Goal: Book appointment/travel/reservation

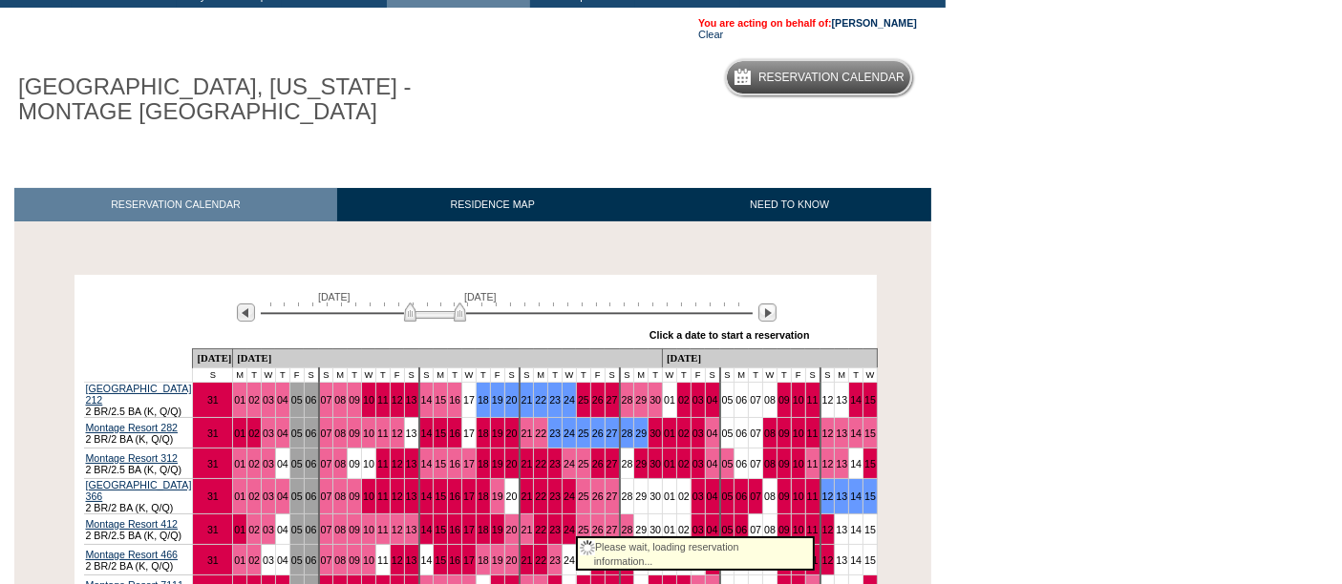
scroll to position [392, 0]
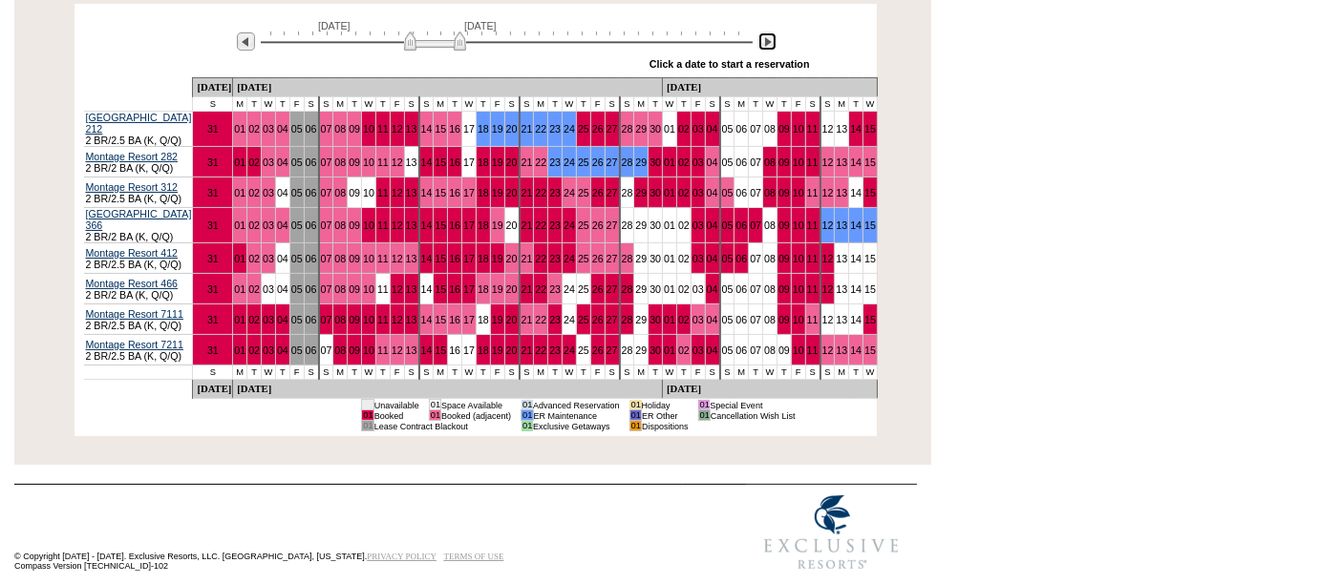
click at [767, 44] on img at bounding box center [767, 41] width 18 height 18
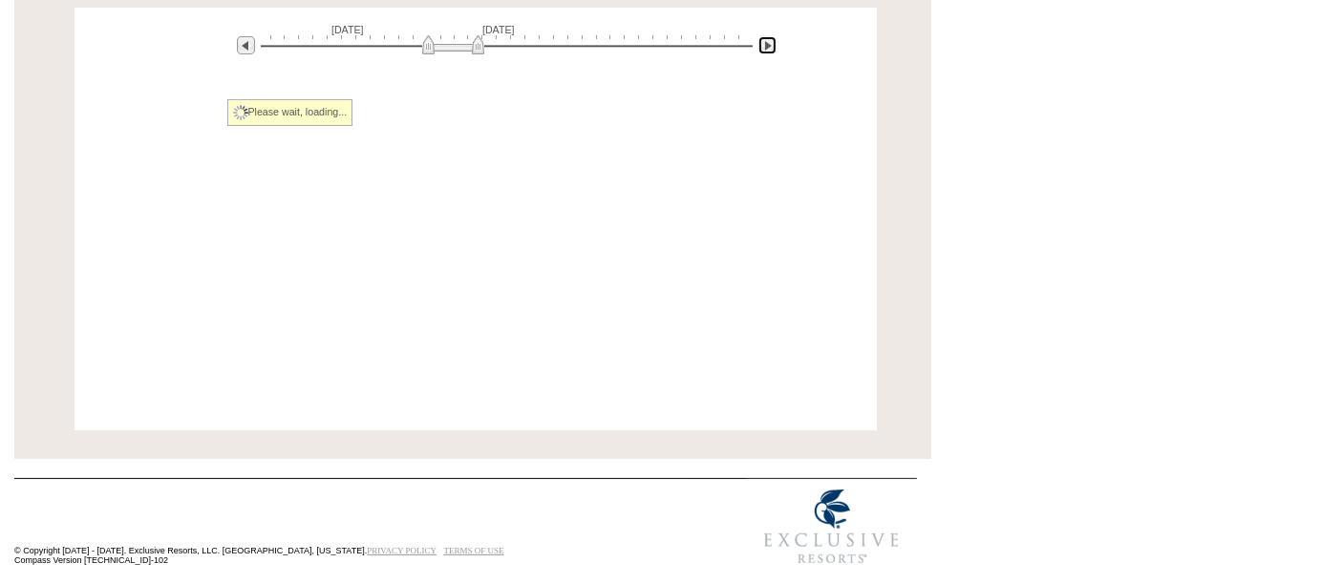
click at [767, 44] on img at bounding box center [767, 45] width 18 height 18
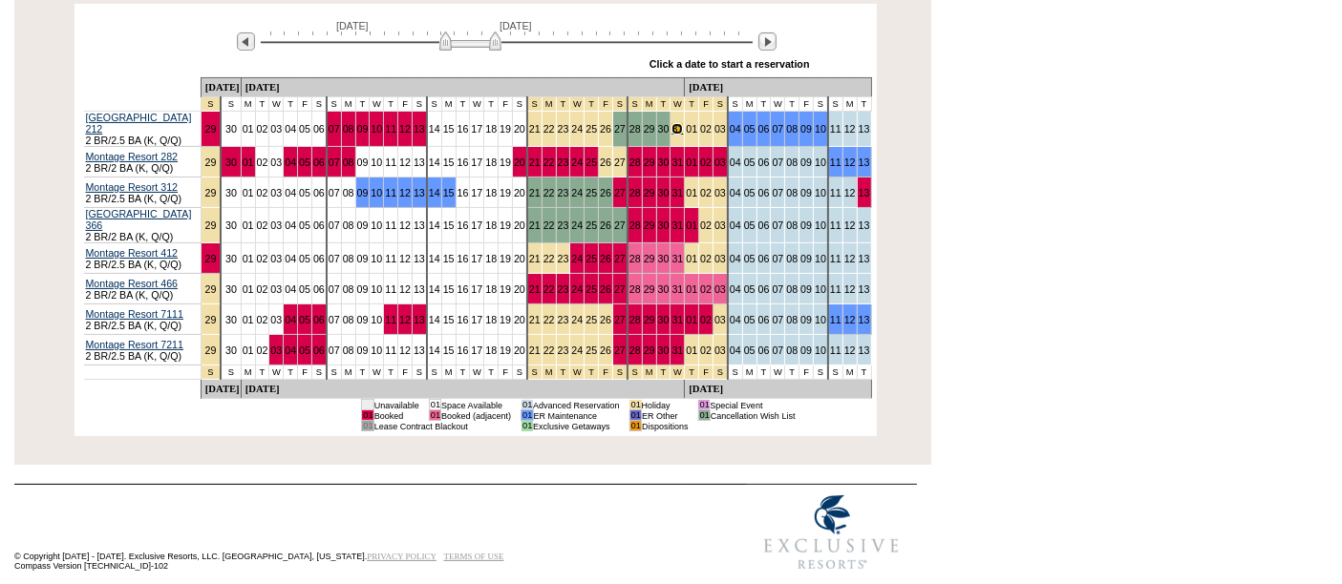
click at [671, 129] on link "31" at bounding box center [676, 128] width 11 height 11
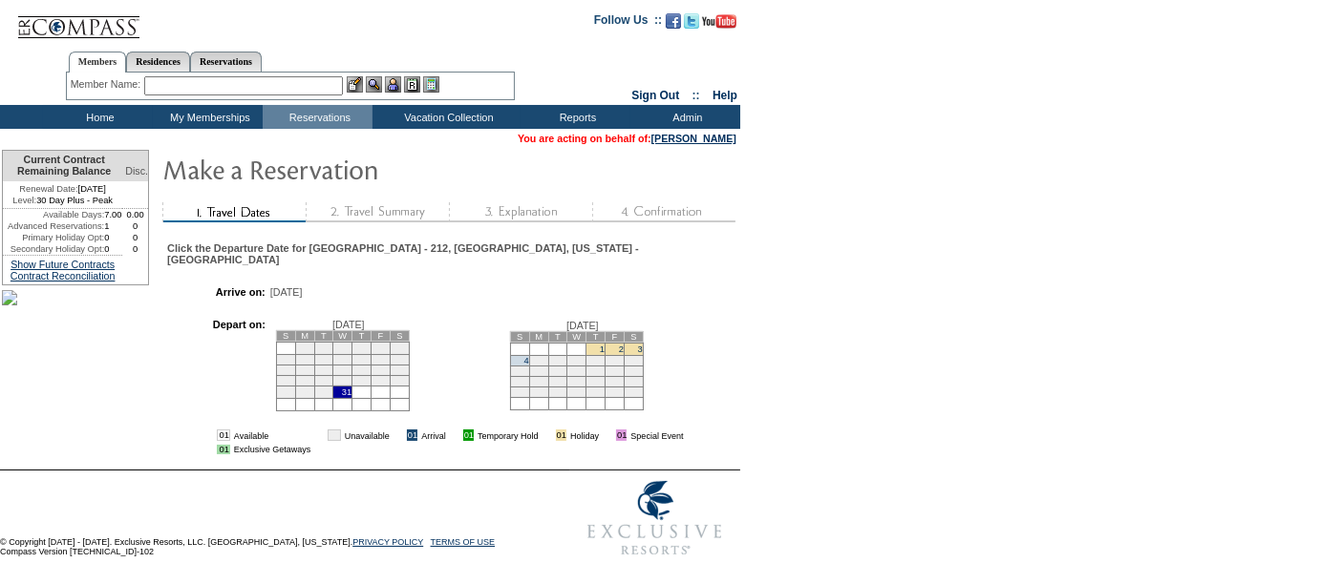
click at [526, 365] on td "4" at bounding box center [519, 360] width 19 height 11
